Goal: Information Seeking & Learning: Learn about a topic

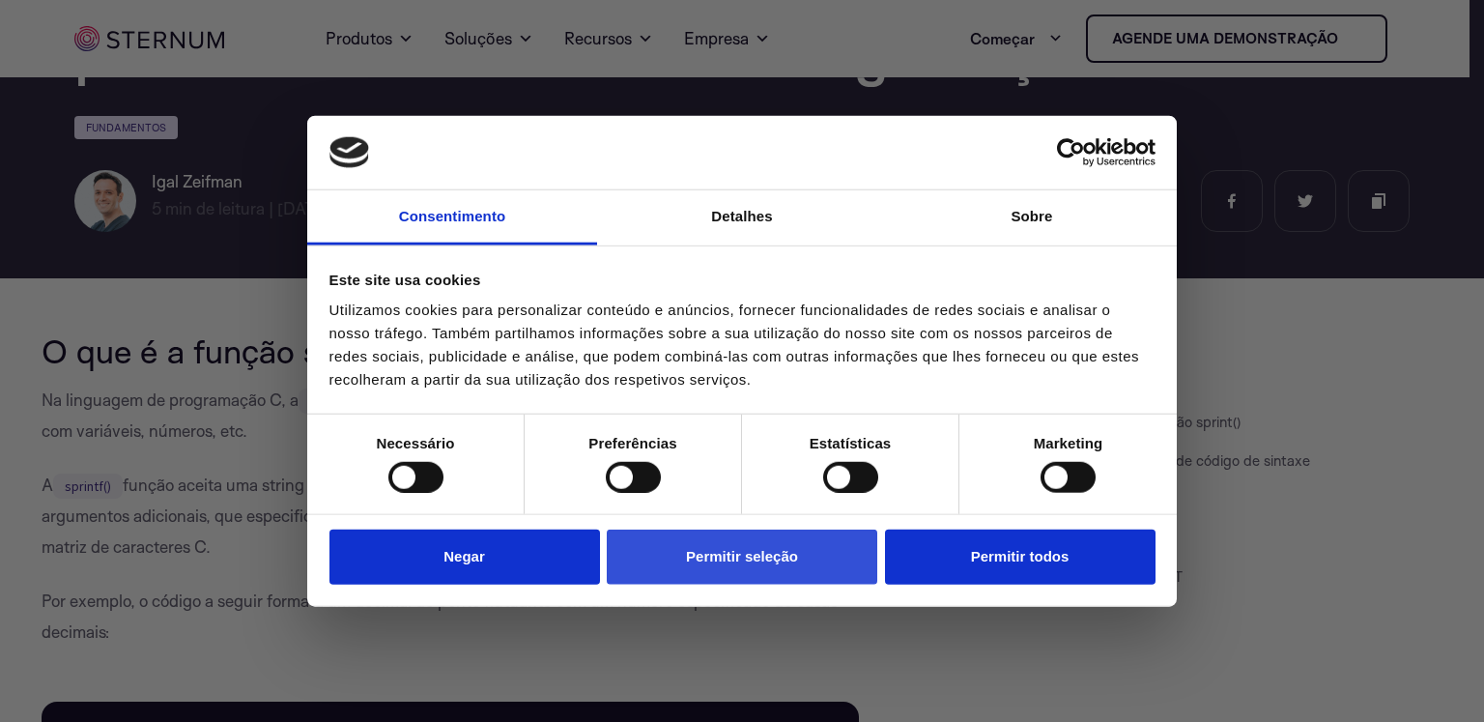
click at [760, 550] on font "Permitir seleção" at bounding box center [742, 556] width 112 height 16
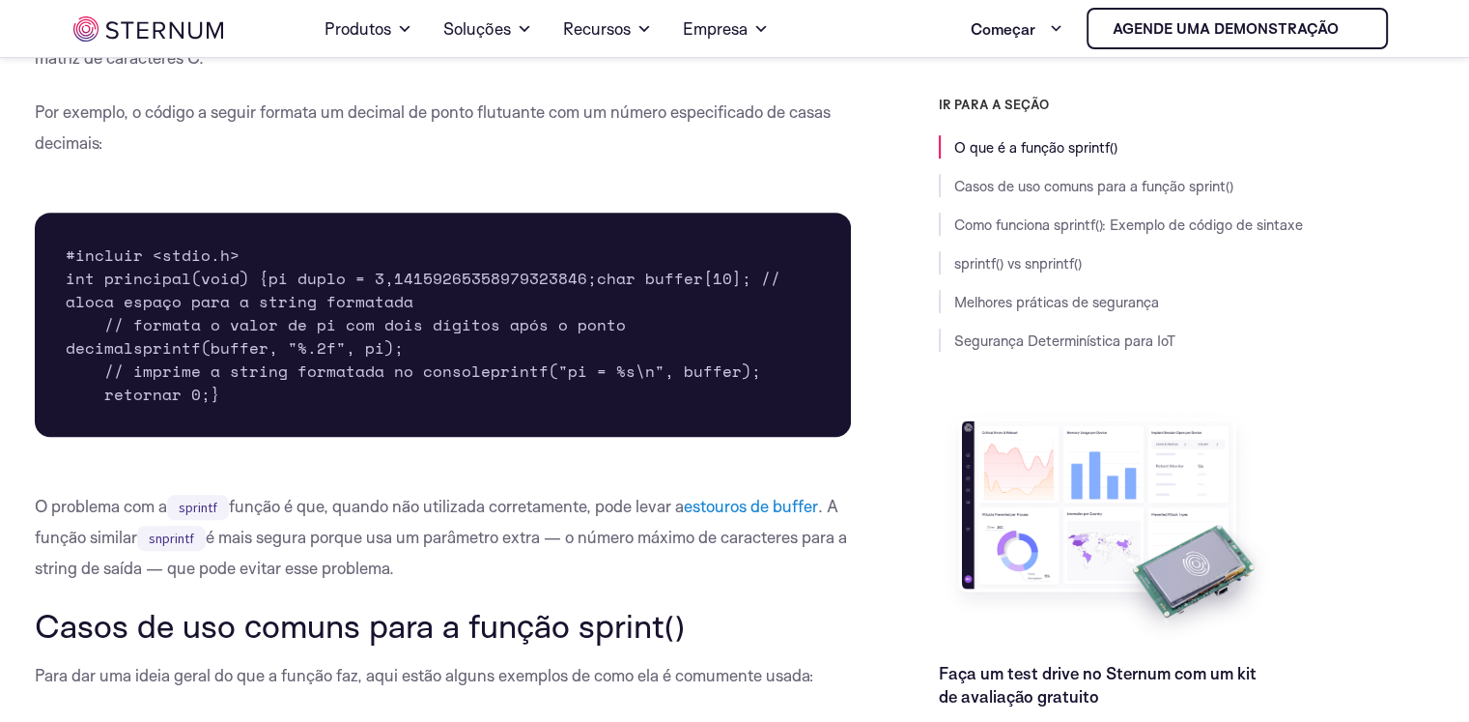
scroll to position [855, 0]
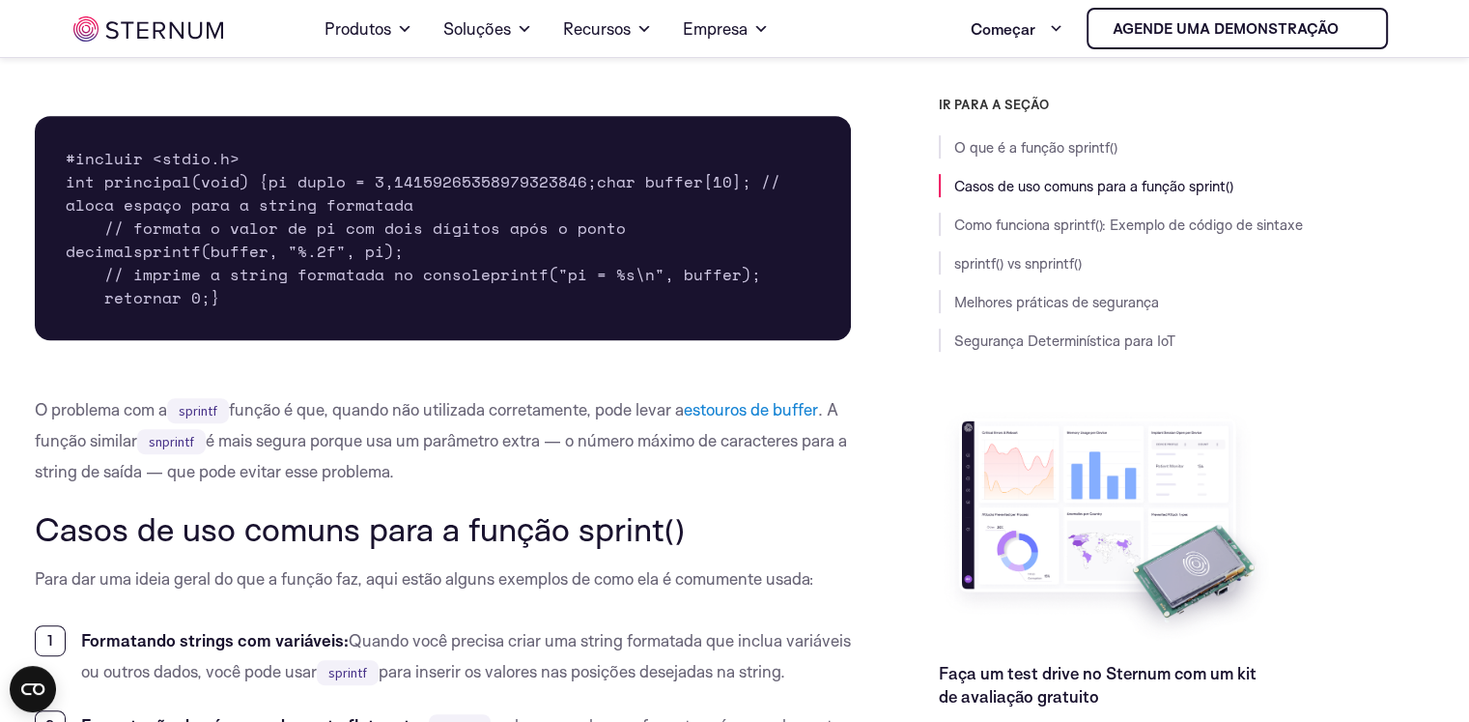
click at [135, 263] on font "sprintf(buffer, "%.2f", pi);" at bounding box center [268, 251] width 270 height 23
click at [208, 263] on font "sprintf(buffer, "%.2f", pi);" at bounding box center [268, 251] width 270 height 23
drag, startPoint x: 149, startPoint y: 153, endPoint x: 241, endPoint y: 155, distance: 91.8
click at [241, 155] on pre "#incluir <stdio.h> int principal(void) { pi duplo = 3,14159265358979323846; cha…" at bounding box center [443, 228] width 817 height 224
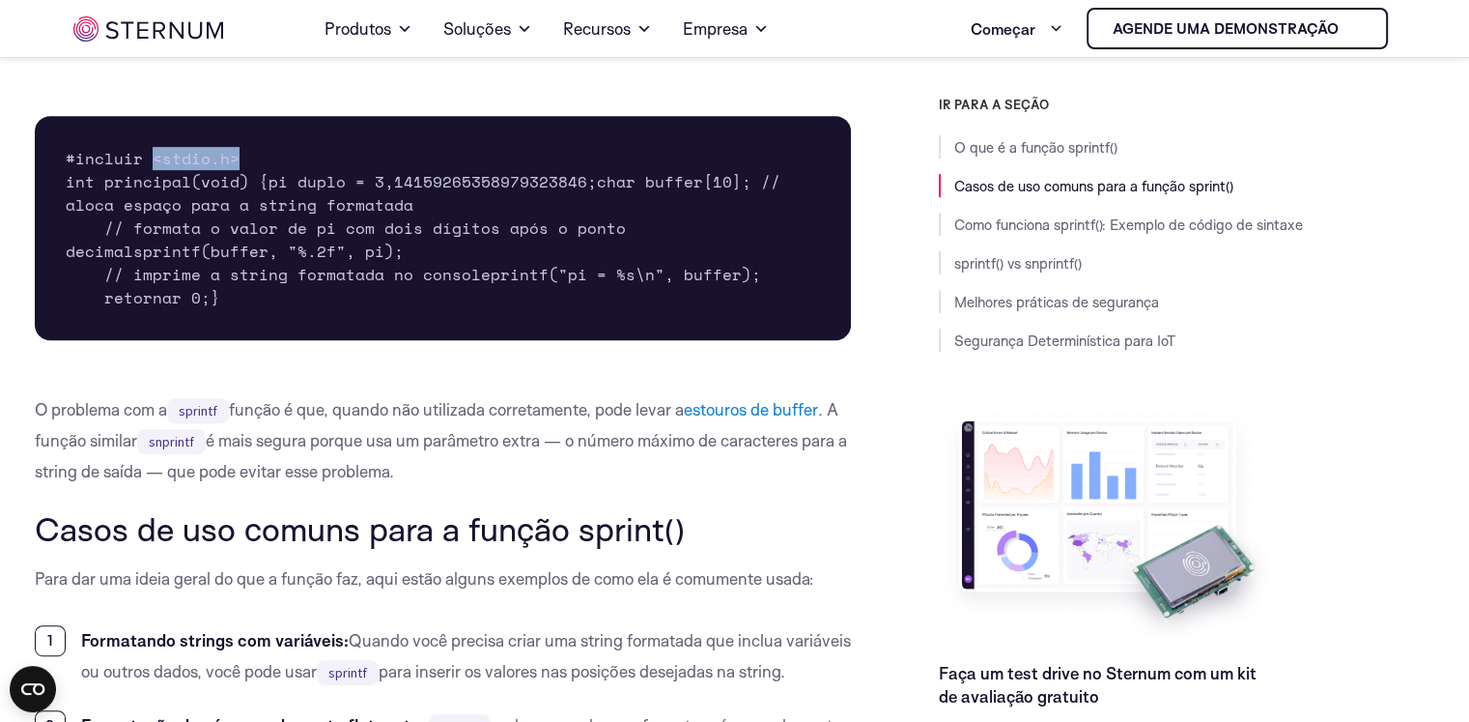
copy font "<stdio.h>"
drag, startPoint x: 109, startPoint y: 229, endPoint x: 159, endPoint y: 234, distance: 50.5
click at [269, 193] on font "pi duplo = 3,14159265358979323846;" at bounding box center [433, 181] width 328 height 23
click at [189, 216] on font "char buffer[10]; // aloca espaço para a string formatada" at bounding box center [428, 193] width 724 height 46
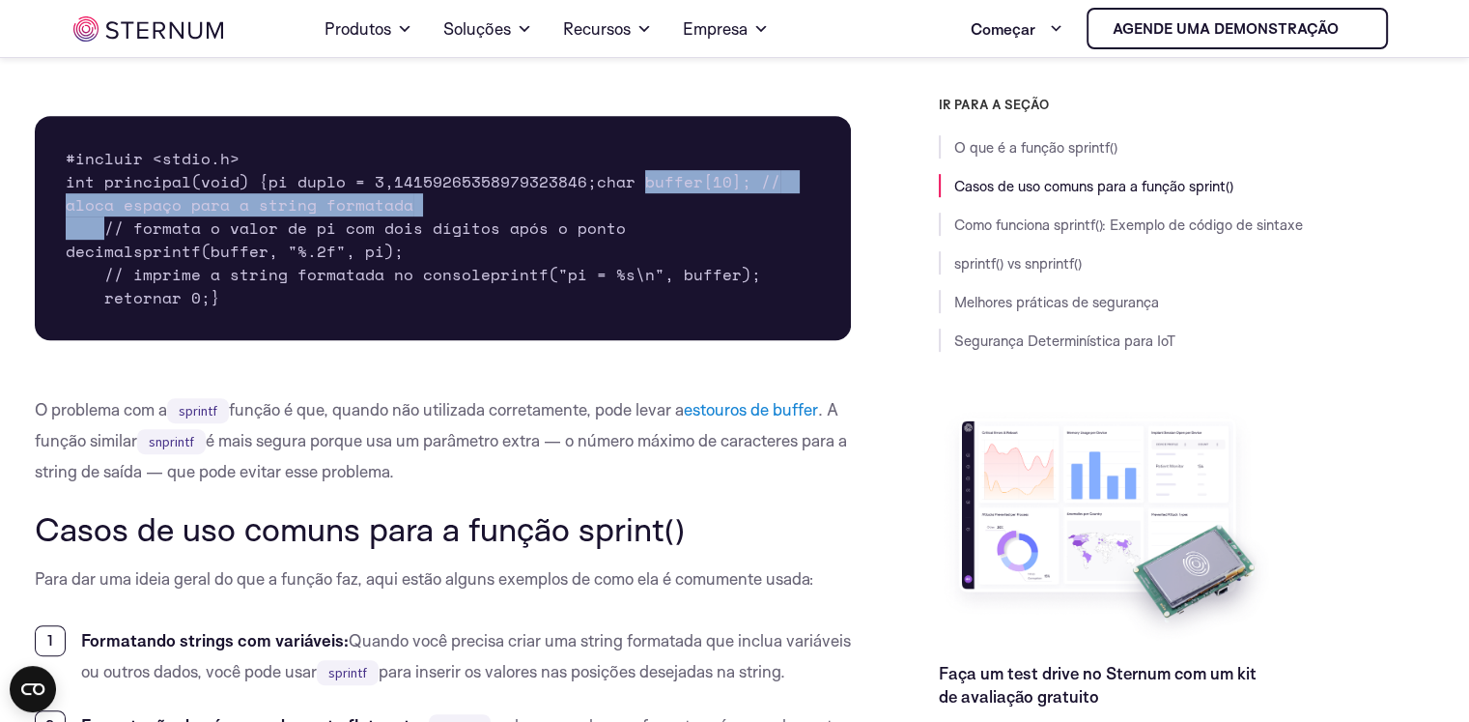
drag, startPoint x: 103, startPoint y: 247, endPoint x: 338, endPoint y: 263, distance: 235.2
click at [338, 263] on pre "#incluir <stdio.h> int principal(void) { pi duplo = 3,14159265358979323846; cha…" at bounding box center [443, 228] width 817 height 224
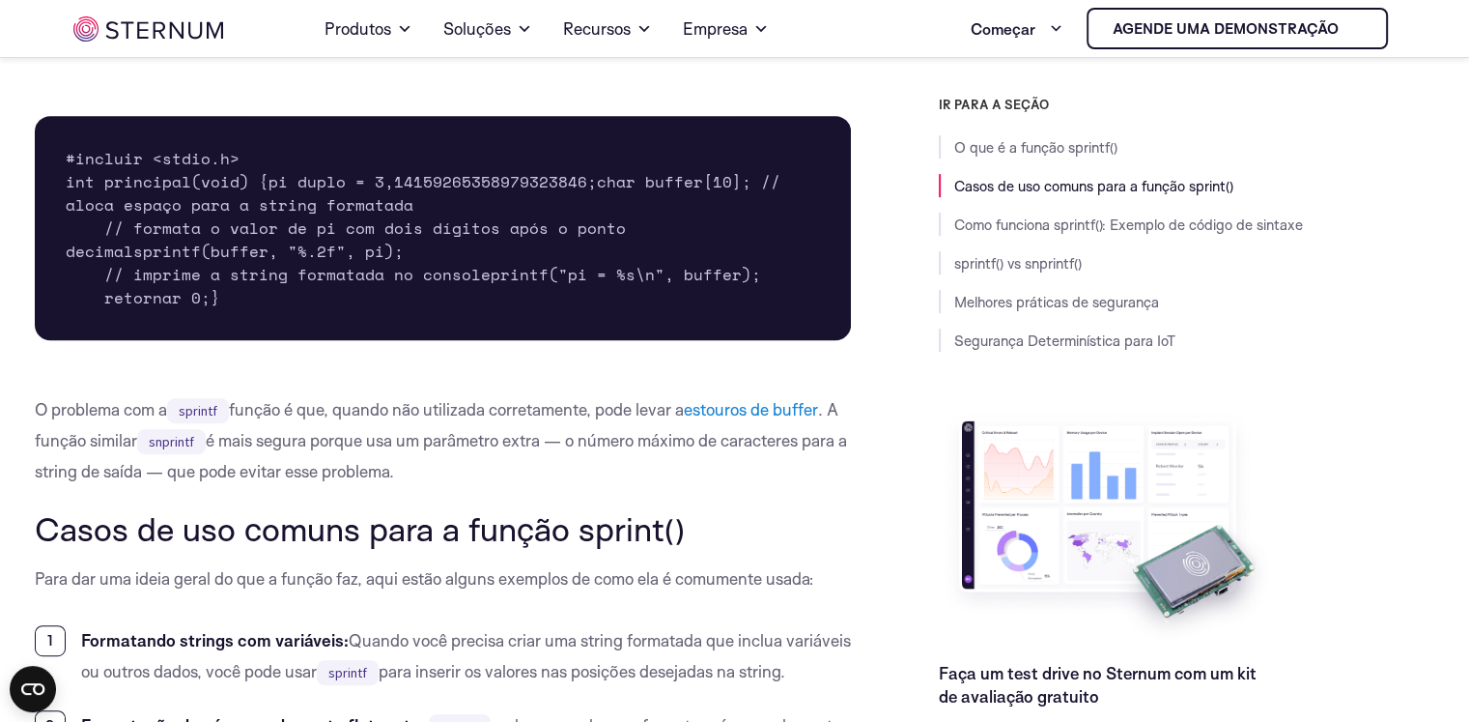
click at [340, 263] on font "// formata o valor de pi com dois dígitos após o ponto decimal" at bounding box center [351, 239] width 570 height 46
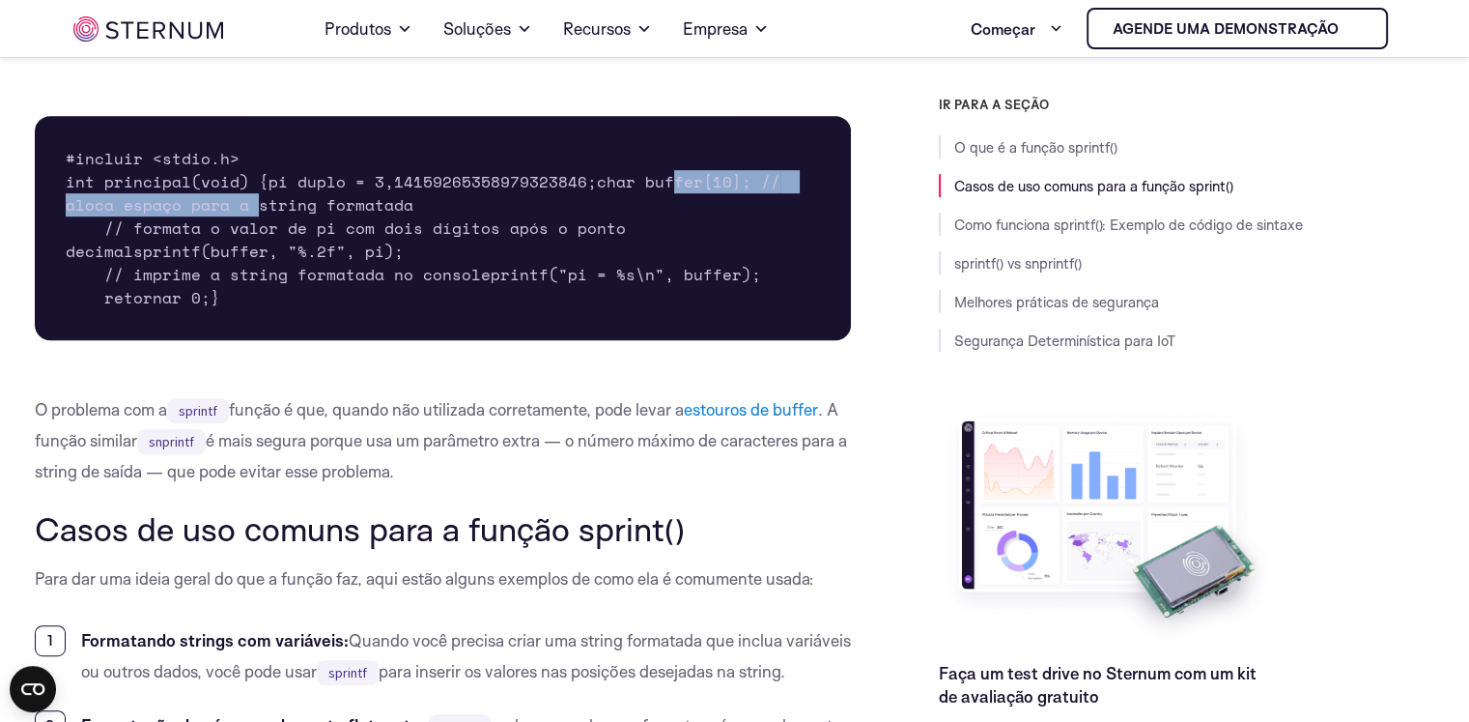
drag, startPoint x: 180, startPoint y: 260, endPoint x: 434, endPoint y: 249, distance: 254.3
click at [434, 216] on font "char buffer[10]; // aloca espaço para a string formatada" at bounding box center [428, 193] width 724 height 46
click at [280, 216] on font "char buffer[10]; // aloca espaço para a string formatada" at bounding box center [428, 193] width 724 height 46
